Goal: Find specific page/section: Find specific page/section

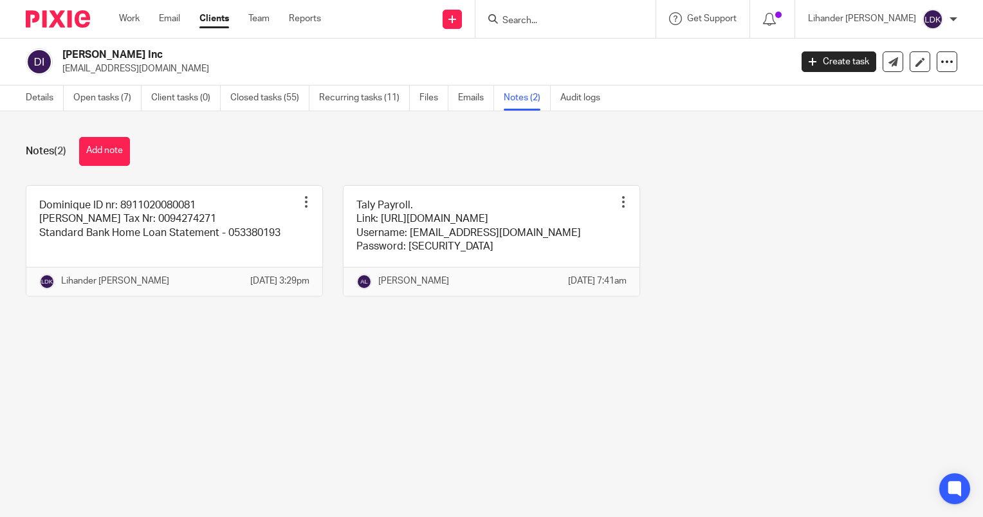
click at [540, 20] on input "Search" at bounding box center [559, 21] width 116 height 12
type input "ajm"
click at [591, 63] on link at bounding box center [607, 56] width 217 height 30
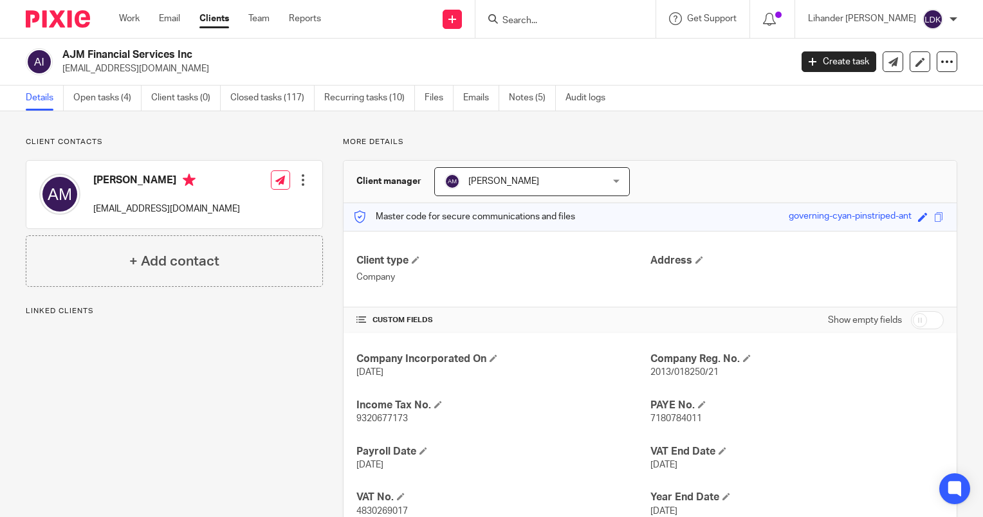
click at [511, 102] on link "Notes (5)" at bounding box center [532, 98] width 47 height 25
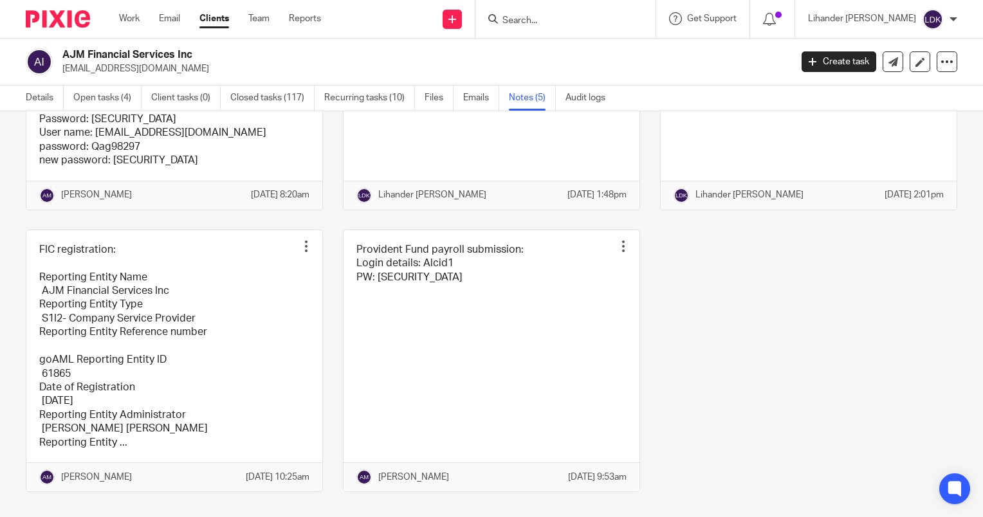
scroll to position [248, 0]
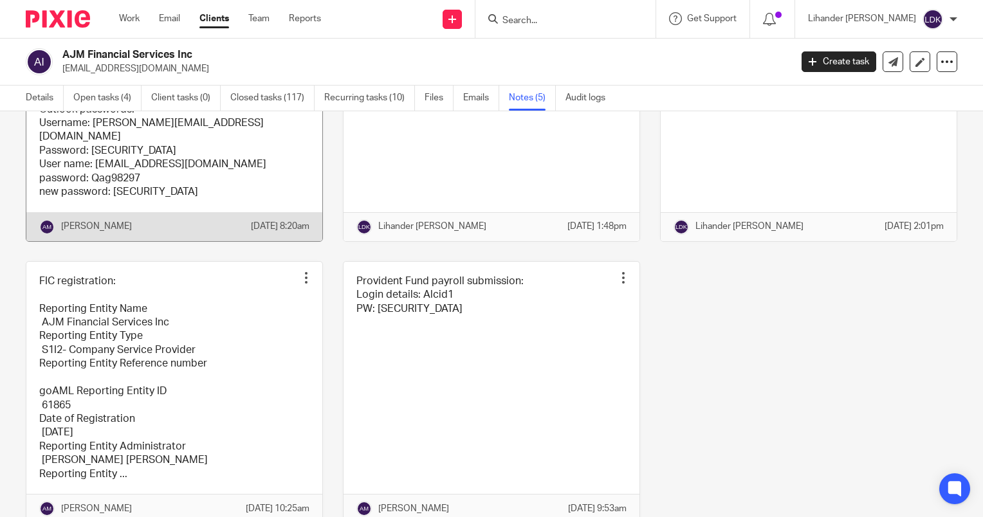
click at [188, 196] on link at bounding box center [174, 89] width 296 height 303
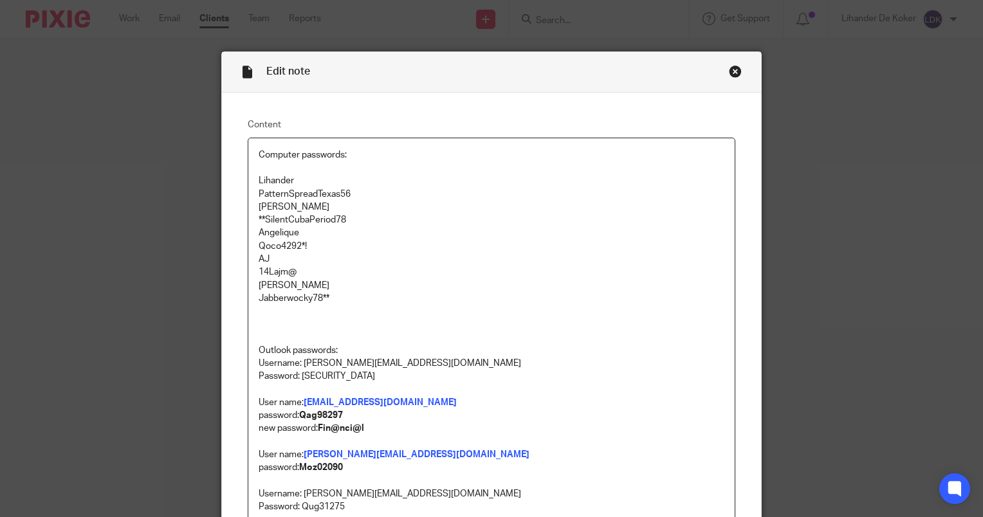
scroll to position [483, 0]
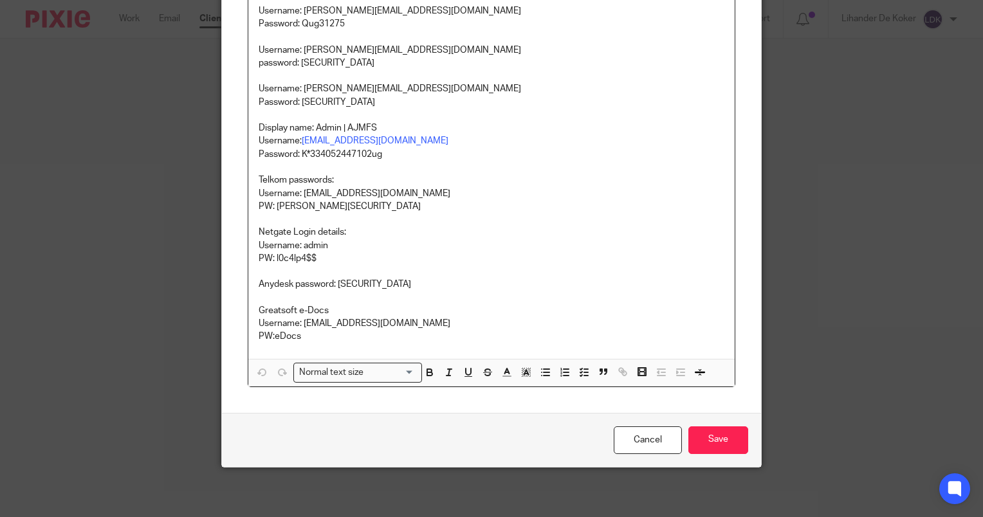
click at [329, 336] on p "PW:eDocs" at bounding box center [492, 336] width 466 height 13
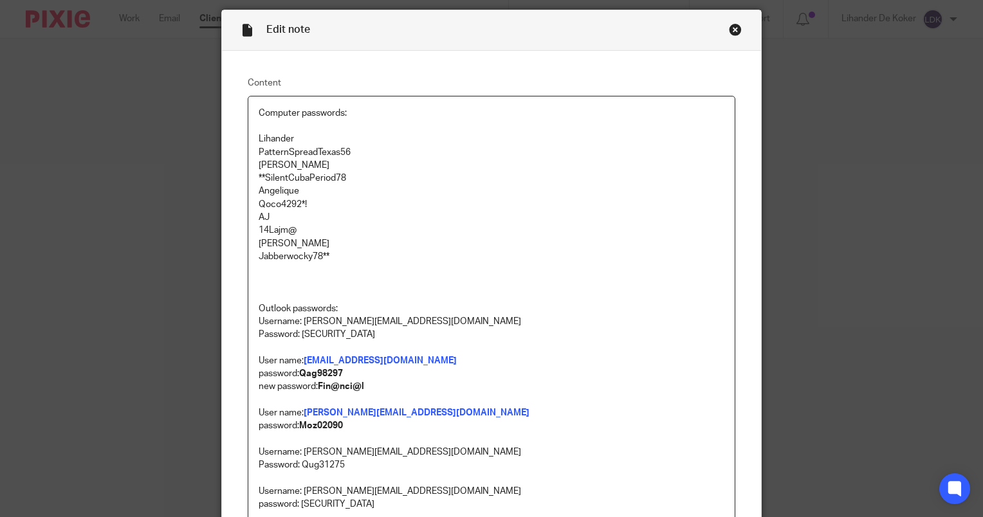
scroll to position [33, 0]
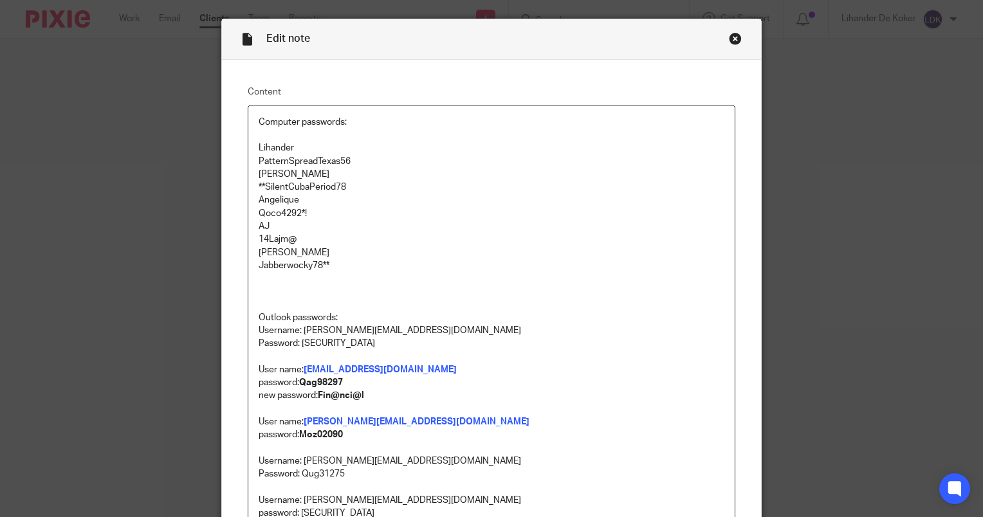
click at [729, 38] on div "Close this dialog window" at bounding box center [735, 38] width 13 height 13
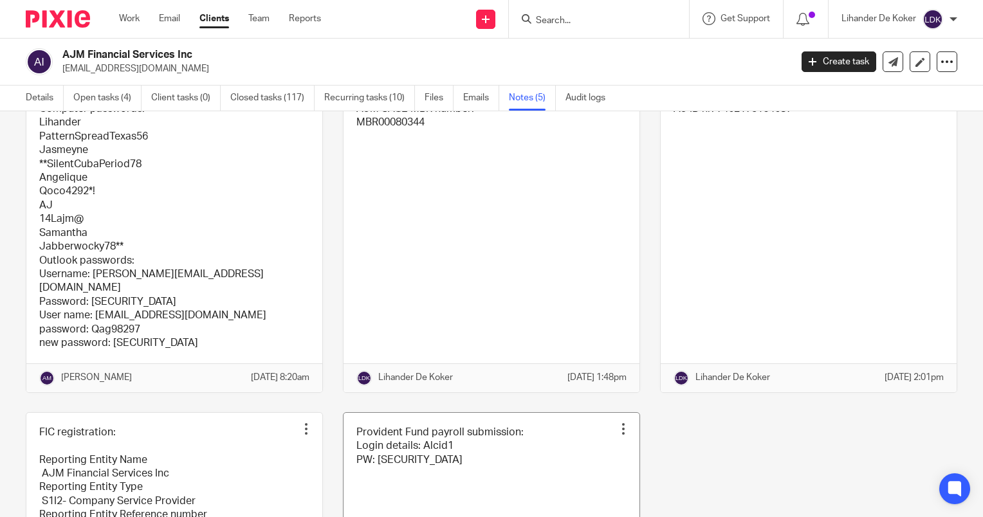
scroll to position [312, 0]
